Goal: Transaction & Acquisition: Subscribe to service/newsletter

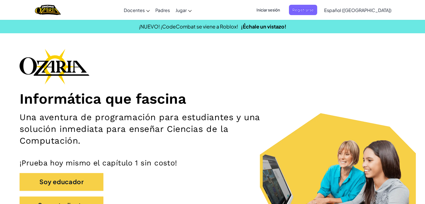
click at [277, 14] on span "Iniciar sesión" at bounding box center [268, 10] width 30 height 10
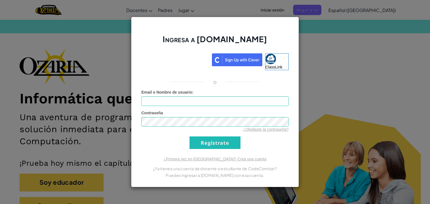
click at [176, 94] on span "Email o Nombre de usuario" at bounding box center [166, 92] width 51 height 4
click at [176, 96] on input "Email o Nombre de usuario :" at bounding box center [214, 101] width 147 height 10
click at [180, 103] on input "Email o Nombre de usuario :" at bounding box center [214, 101] width 147 height 10
type input "[EMAIL_ADDRESS][DOMAIN_NAME]"
click at [189, 136] on input "Regístrate" at bounding box center [214, 142] width 51 height 13
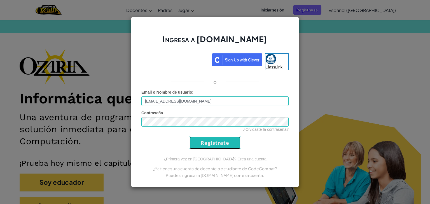
click at [208, 146] on input "Regístrate" at bounding box center [214, 142] width 51 height 13
